Goal: Check status: Check status

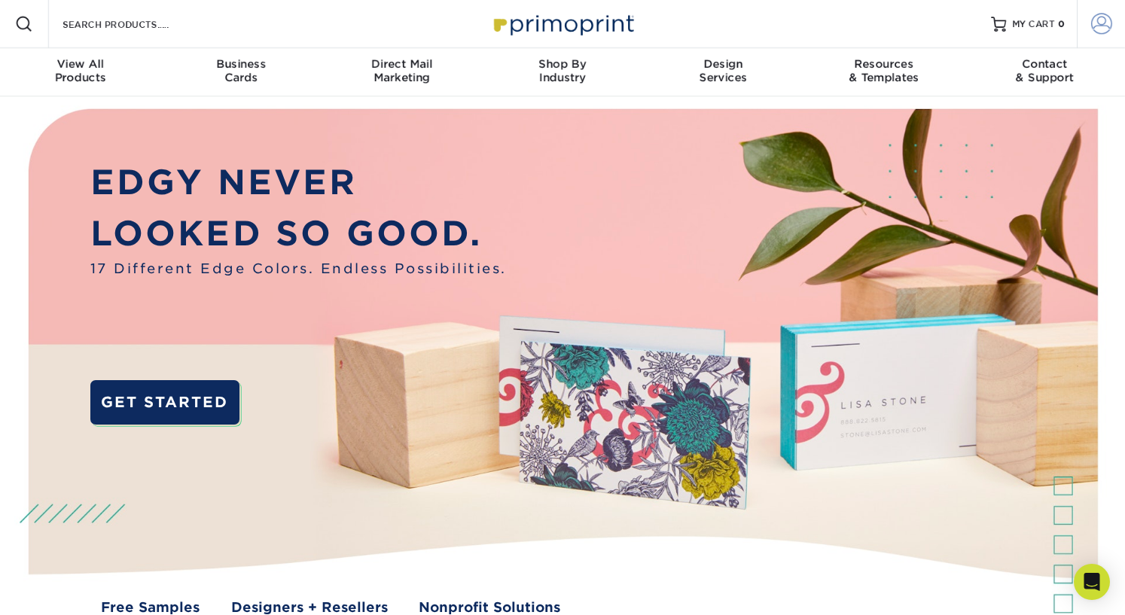
click at [1101, 24] on span at bounding box center [1101, 24] width 21 height 21
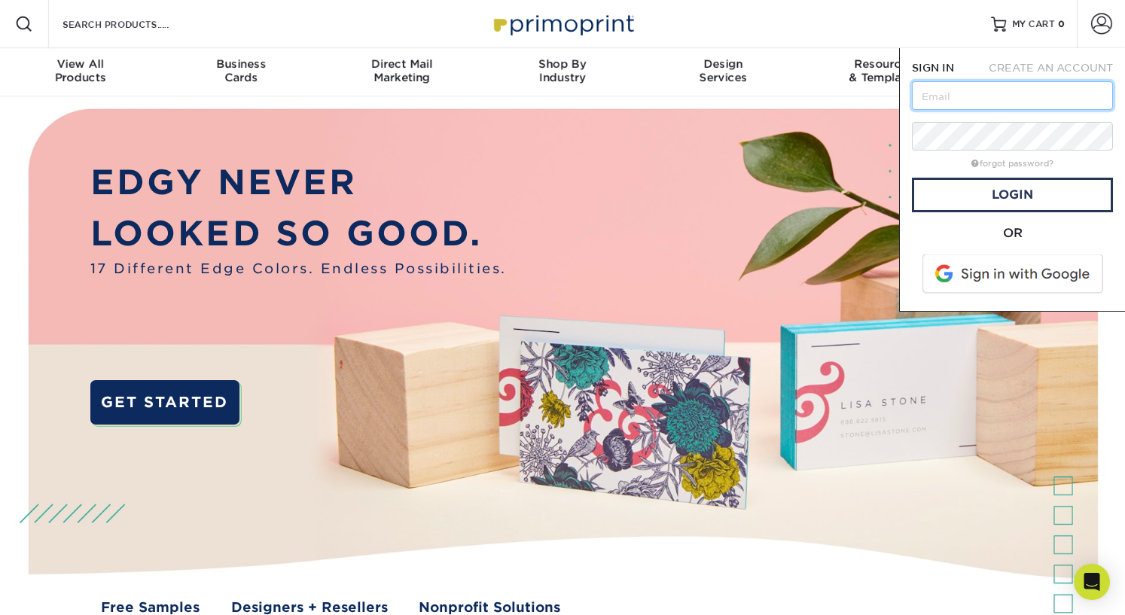
click at [982, 94] on input "text" at bounding box center [1012, 95] width 201 height 29
type input "[EMAIL_ADDRESS][DOMAIN_NAME]"
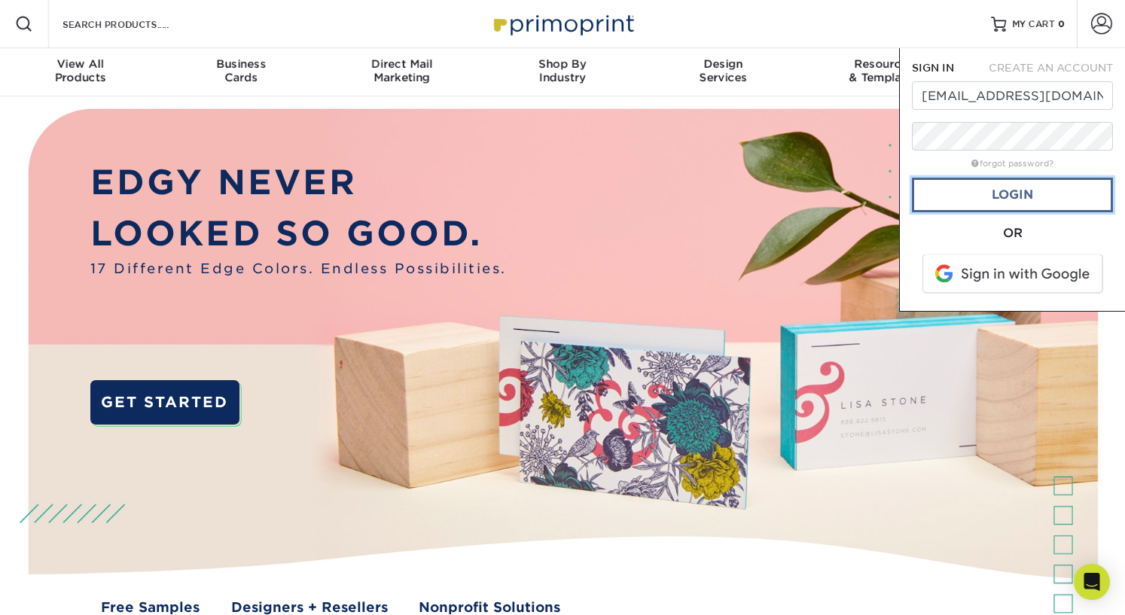
click at [1016, 192] on link "Login" at bounding box center [1012, 195] width 201 height 35
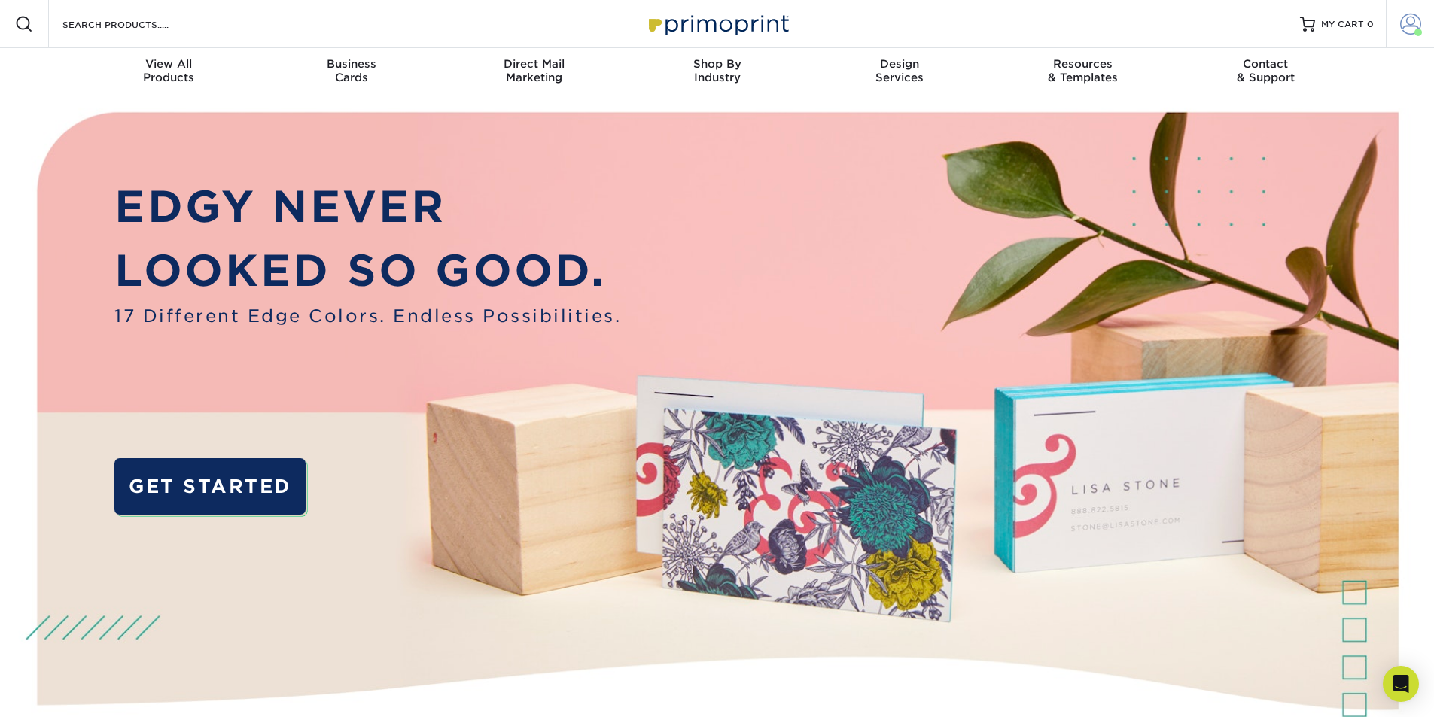
click at [1124, 18] on span at bounding box center [1410, 24] width 21 height 21
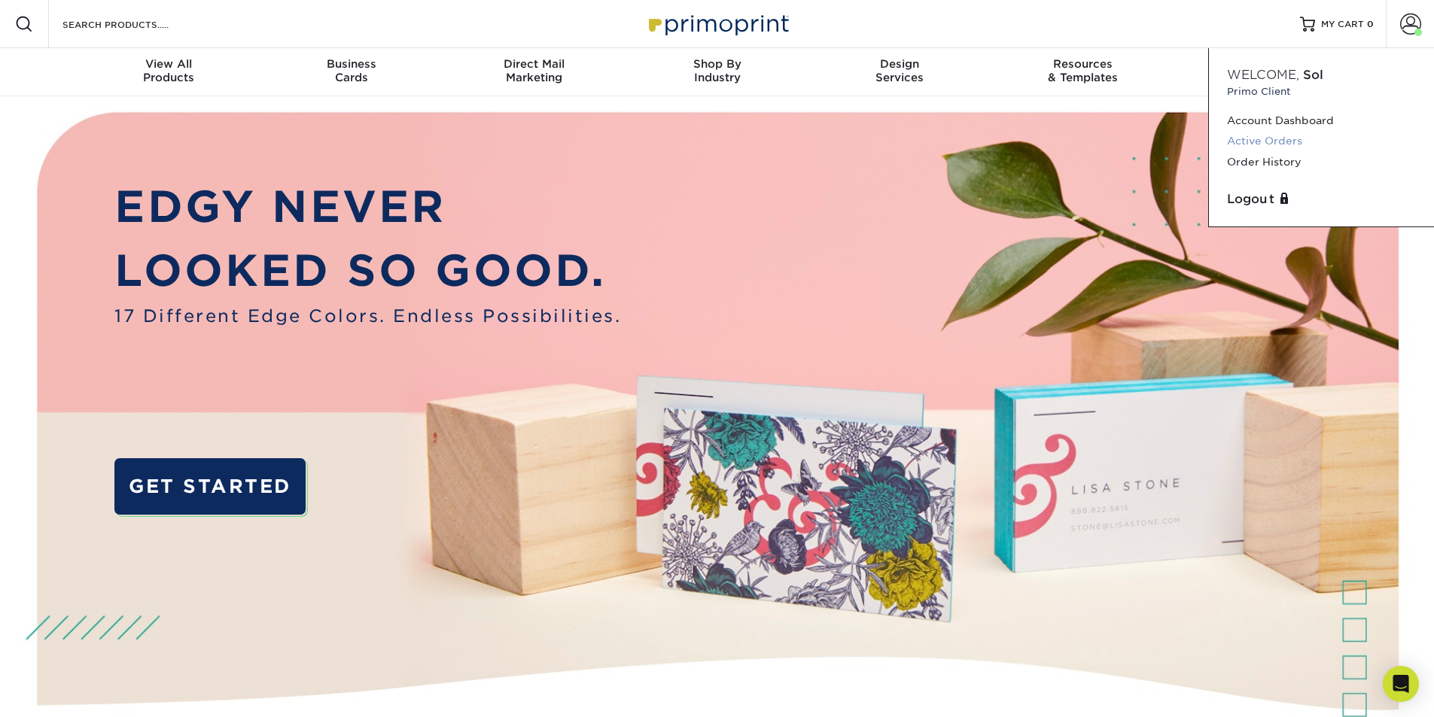
click at [1124, 141] on link "Active Orders" at bounding box center [1321, 141] width 189 height 20
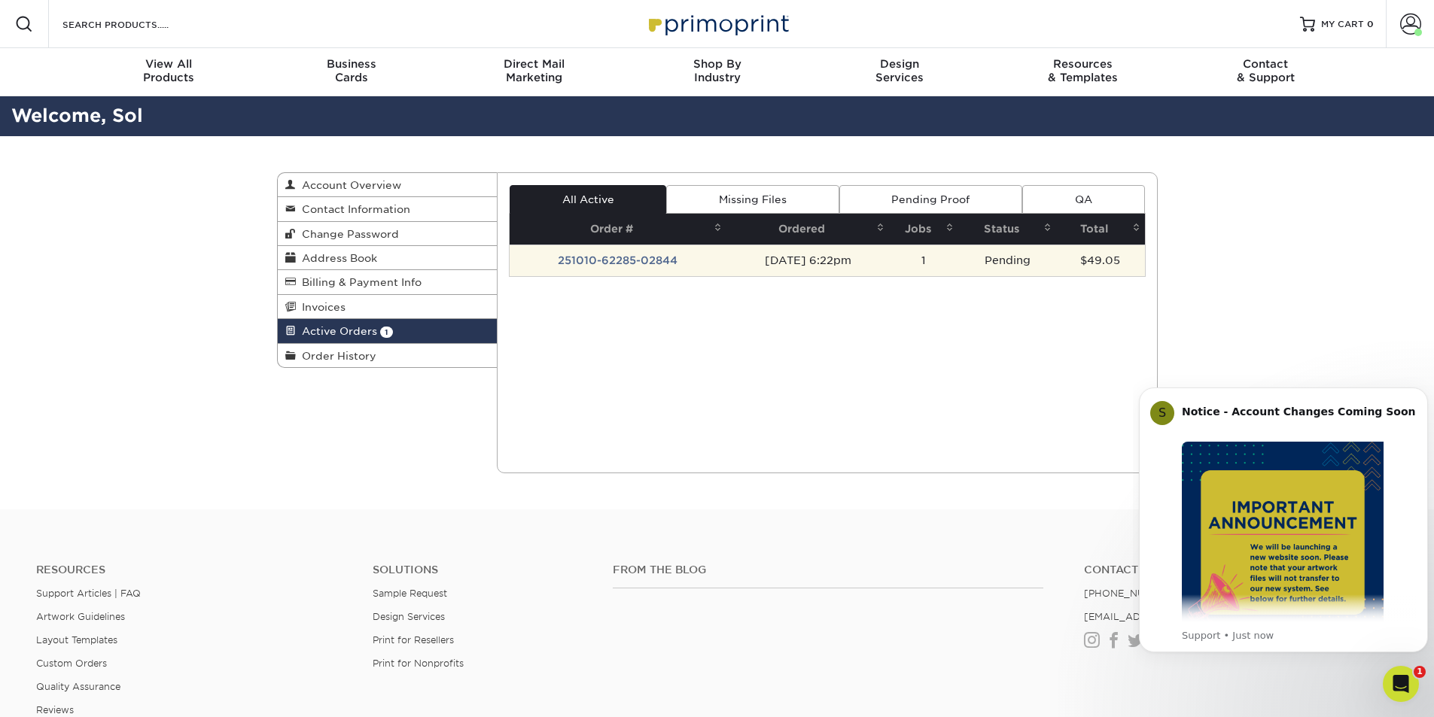
click at [619, 257] on td "251010-62285-02844" at bounding box center [618, 261] width 217 height 32
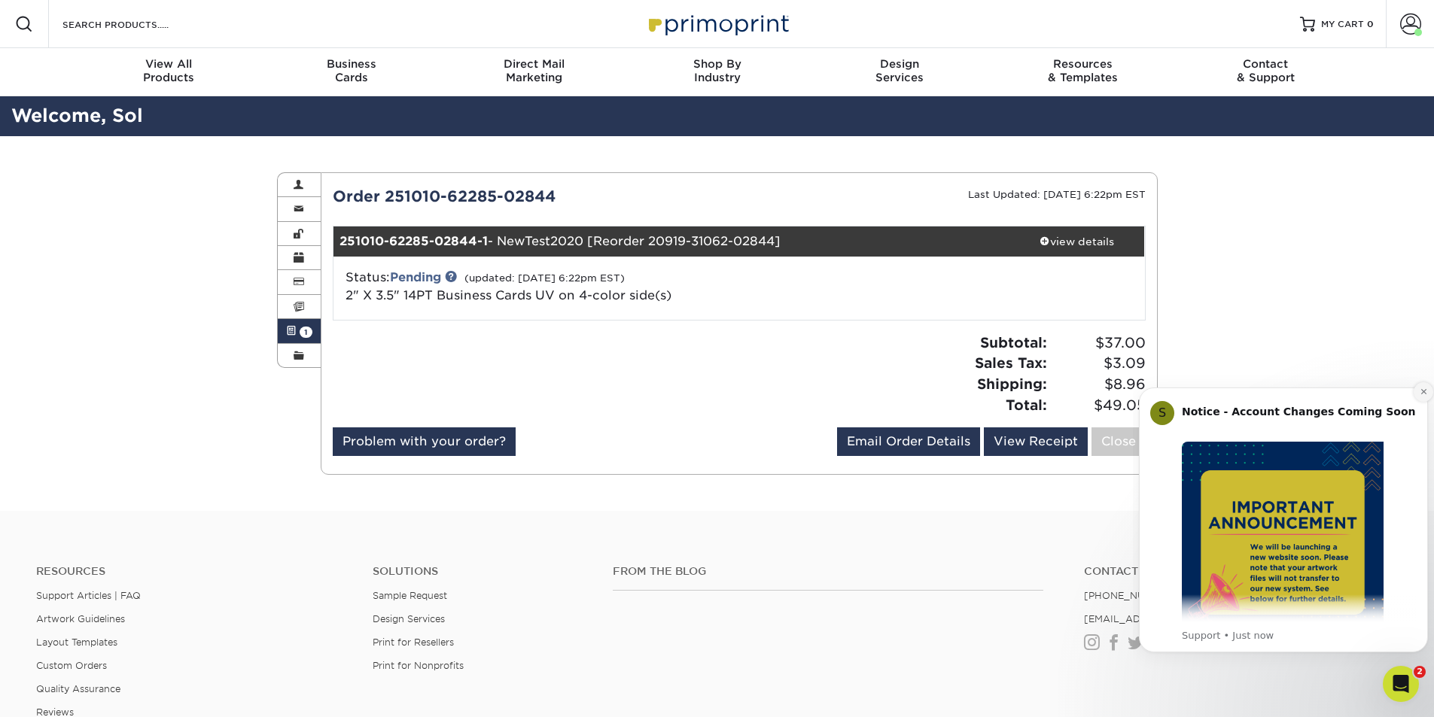
click at [1424, 388] on icon "Dismiss notification" at bounding box center [1424, 392] width 8 height 8
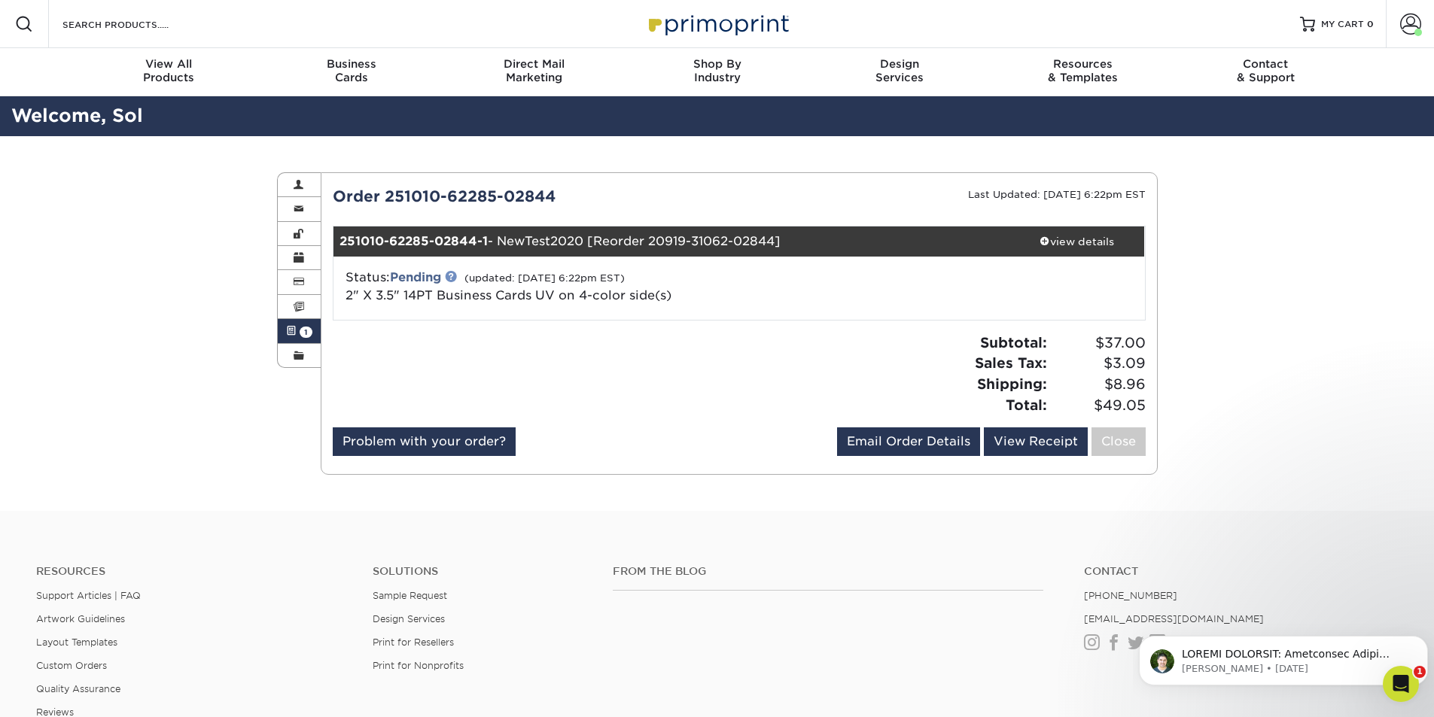
click at [456, 279] on link at bounding box center [451, 276] width 12 height 12
